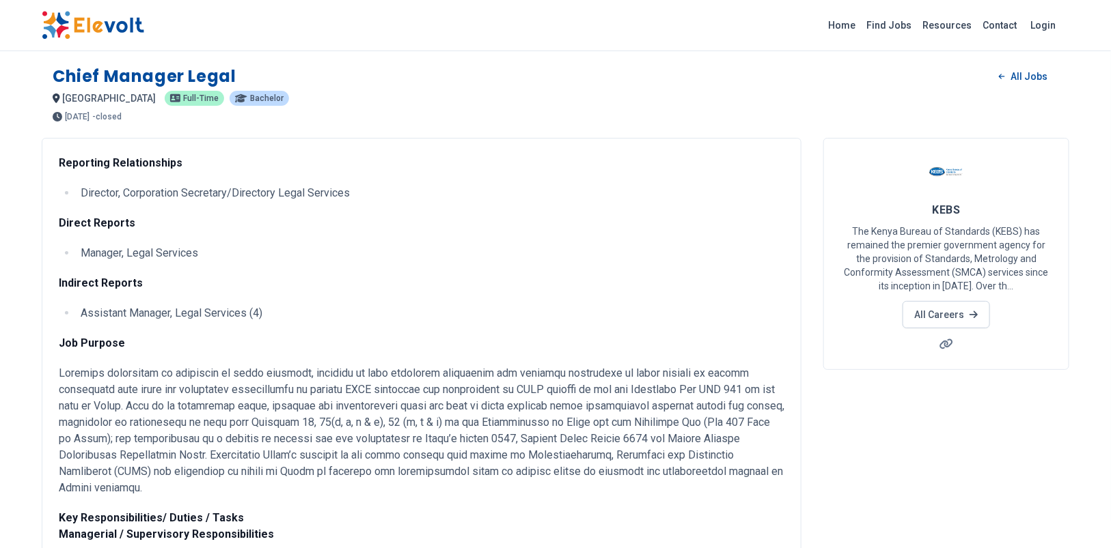
drag, startPoint x: 1109, startPoint y: 0, endPoint x: 699, endPoint y: 256, distance: 483.8
click at [699, 256] on li "Manager, Legal Services" at bounding box center [430, 253] width 708 height 16
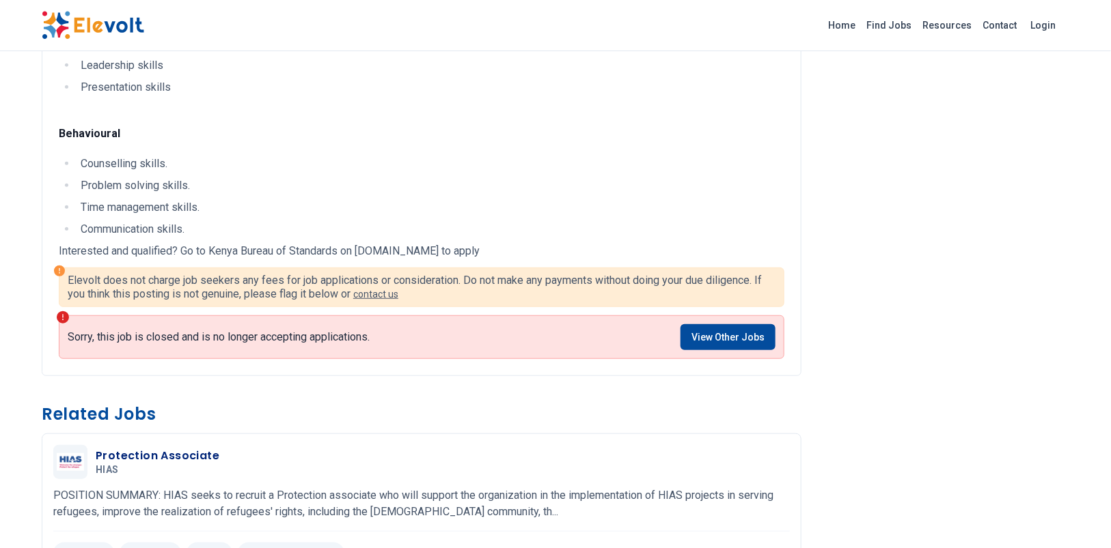
scroll to position [2501, 0]
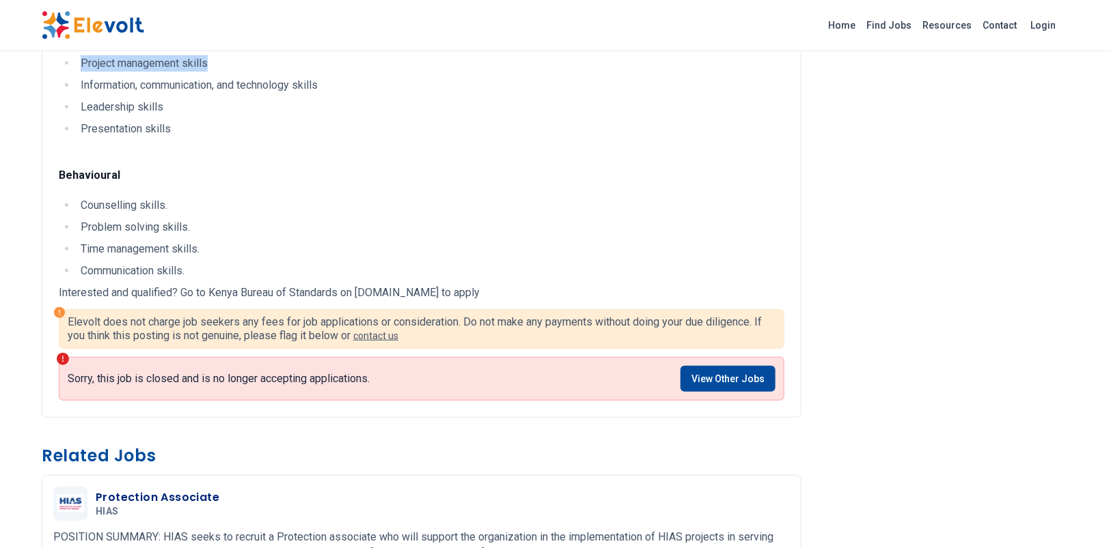
drag, startPoint x: 44, startPoint y: 57, endPoint x: 496, endPoint y: 274, distance: 501.0
copy div "Chief Manager Legal All Jobs nairobi city KE full-time bachelor 2 years ago 12/…"
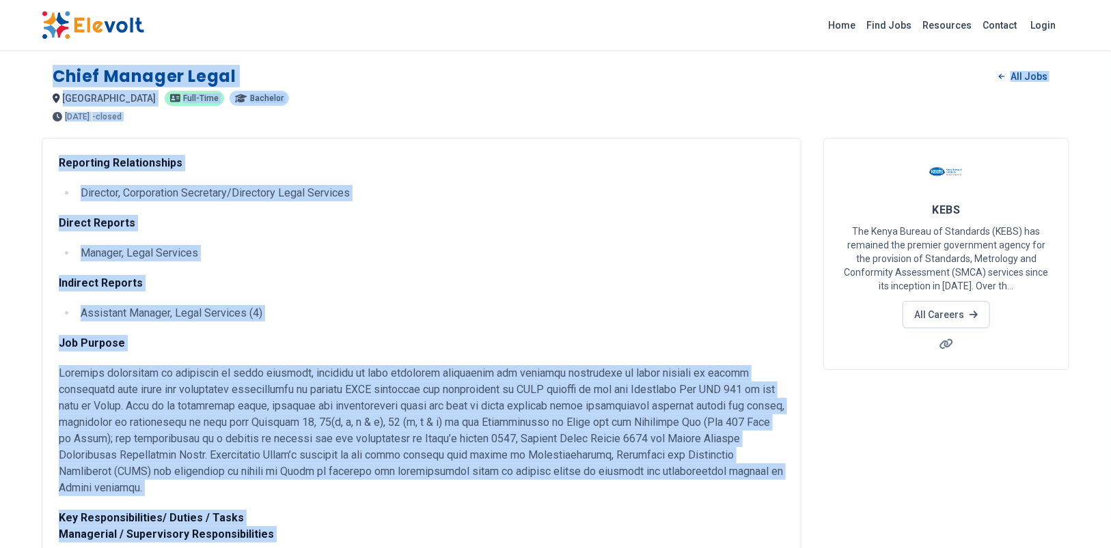
scroll to position [0, 0]
click at [589, 245] on li "Manager, Legal Services" at bounding box center [430, 253] width 708 height 16
